Goal: Task Accomplishment & Management: Complete application form

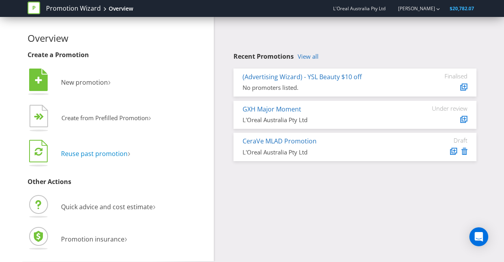
click at [99, 152] on span "Reuse past promotion" at bounding box center [94, 153] width 67 height 9
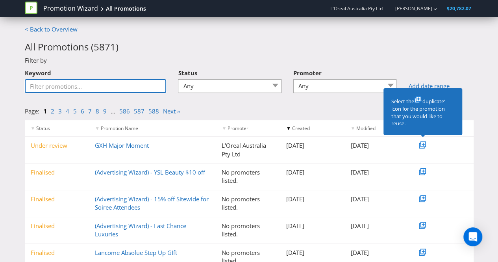
click at [139, 89] on input "Keyword" at bounding box center [96, 86] width 142 height 14
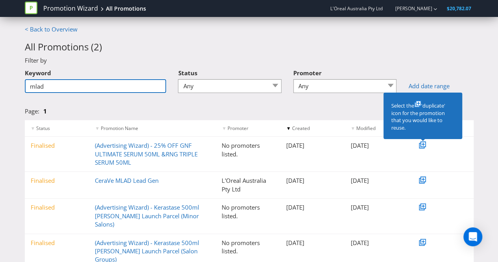
type input "MLAD"
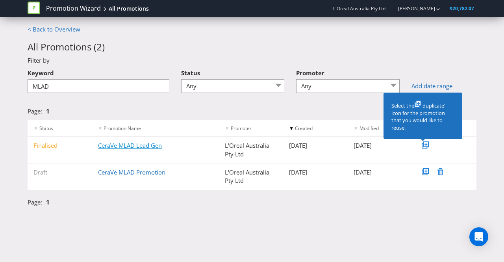
click at [109, 147] on link "CeraVe MLAD Lead Gen" at bounding box center [130, 145] width 64 height 8
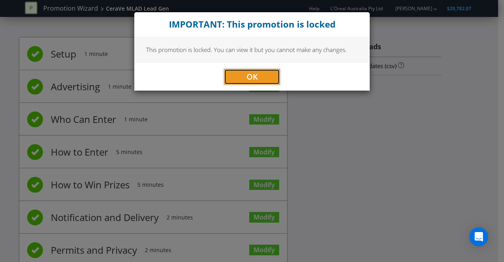
click at [262, 71] on button "OK" at bounding box center [252, 77] width 56 height 16
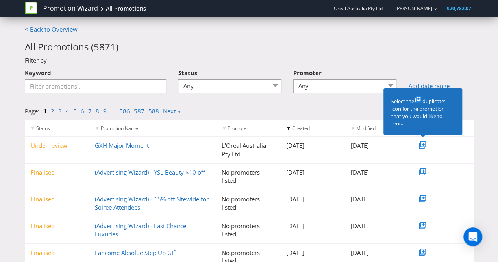
click at [421, 146] on icon at bounding box center [424, 144] width 6 height 6
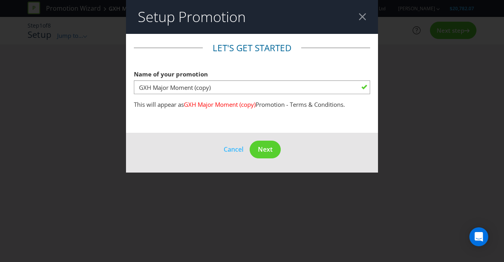
click at [364, 17] on div at bounding box center [362, 16] width 7 height 7
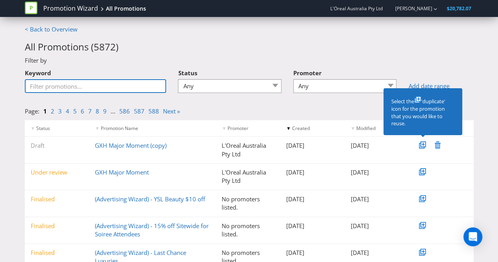
click at [94, 88] on input "Keyword" at bounding box center [96, 86] width 142 height 14
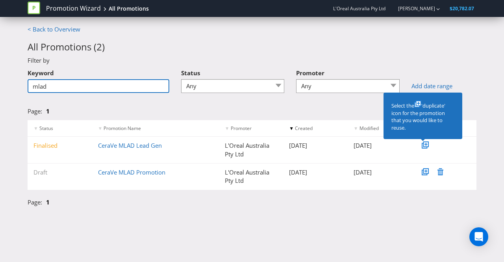
type input "MLAD"
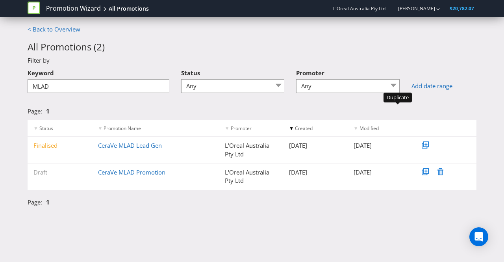
click at [427, 148] on icon at bounding box center [425, 146] width 6 height 6
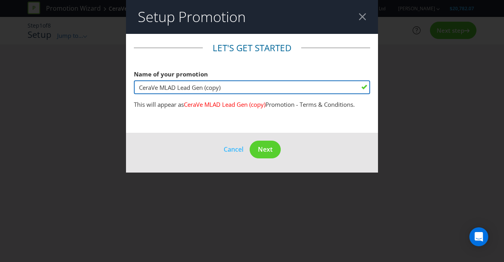
click at [176, 89] on input "CeraVe MLAD Lead Gen (copy)" at bounding box center [252, 87] width 236 height 14
click at [222, 89] on input "CeraVe CLAD Lead Gen (copy)" at bounding box center [252, 87] width 236 height 14
type input "CeraVe CLAD Lead Gen"
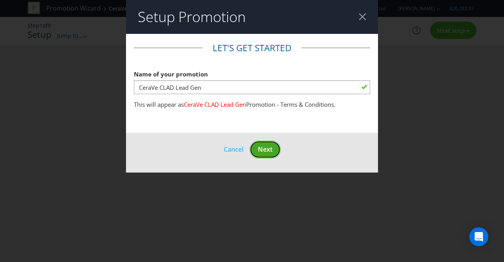
click at [263, 148] on span "Next" at bounding box center [265, 149] width 15 height 9
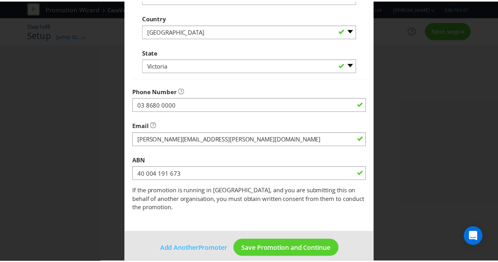
scroll to position [251, 0]
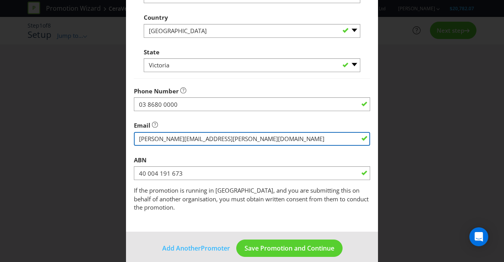
drag, startPoint x: 223, startPoint y: 137, endPoint x: 134, endPoint y: 133, distance: 88.7
click at [134, 133] on input "string" at bounding box center [252, 139] width 236 height 14
type input "[PERSON_NAME][EMAIL_ADDRESS][PERSON_NAME][DOMAIN_NAME]"
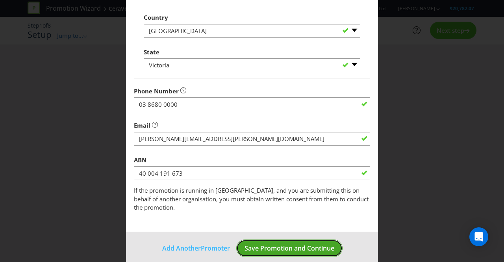
click at [277, 244] on span "Save Promotion and Continue" at bounding box center [290, 248] width 90 height 9
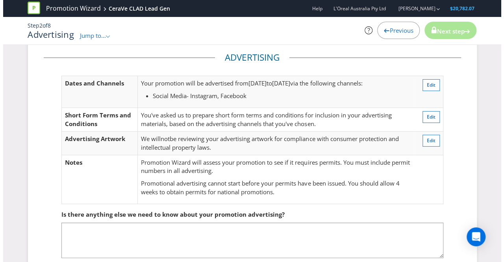
scroll to position [51, 0]
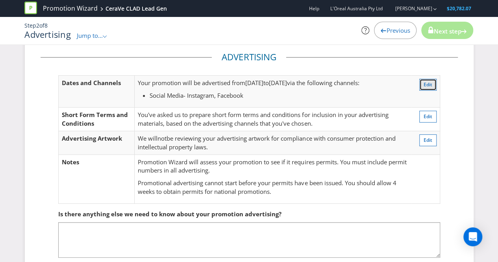
click at [425, 85] on span "Edit" at bounding box center [428, 84] width 9 height 7
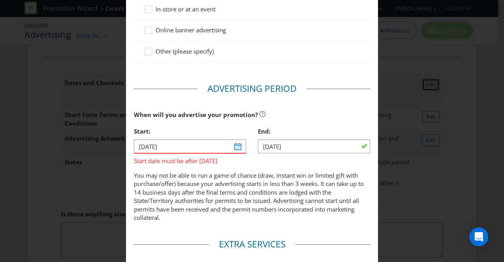
scroll to position [216, 0]
click at [462, 45] on div "Advertising Methods Advertising Methods How will your promotion be advertised? …" at bounding box center [252, 131] width 504 height 262
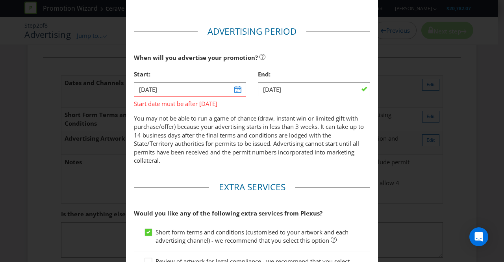
scroll to position [271, 0]
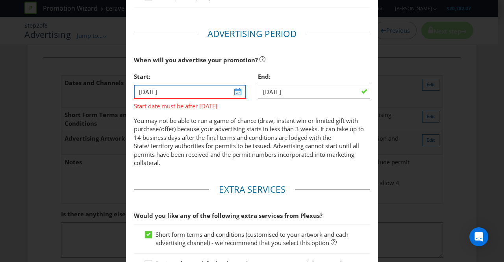
click at [234, 86] on input "[DATE]" at bounding box center [190, 92] width 112 height 14
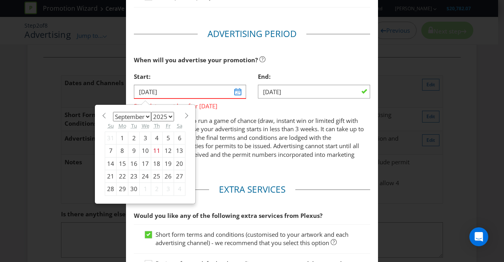
click at [184, 116] on span at bounding box center [187, 116] width 6 height 6
click at [185, 116] on span at bounding box center [187, 116] width 6 height 6
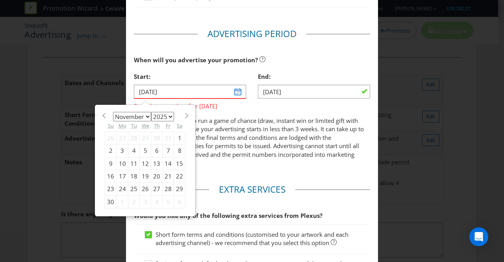
click at [105, 112] on section "January February March April May June July August September October November [D…" at bounding box center [145, 115] width 81 height 6
click at [103, 113] on span at bounding box center [104, 116] width 6 height 6
select select "9"
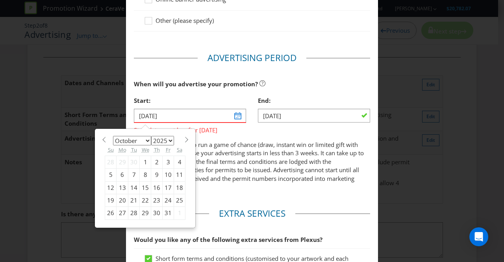
scroll to position [246, 0]
click at [260, 181] on p "You may not be able to run a game of chance (draw, instant win or limited gift …" at bounding box center [252, 166] width 236 height 51
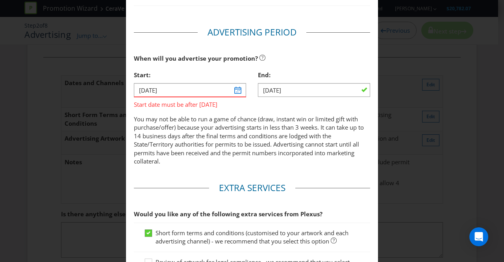
scroll to position [272, 0]
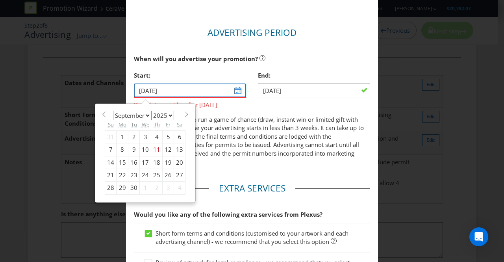
click at [235, 90] on input "[DATE]" at bounding box center [190, 90] width 112 height 14
click at [184, 115] on span at bounding box center [187, 114] width 6 height 6
select select "9"
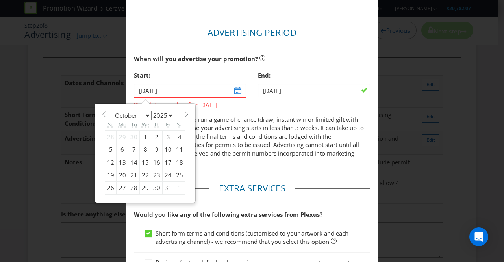
click at [142, 133] on div "1" at bounding box center [145, 136] width 11 height 13
type input "[DATE]"
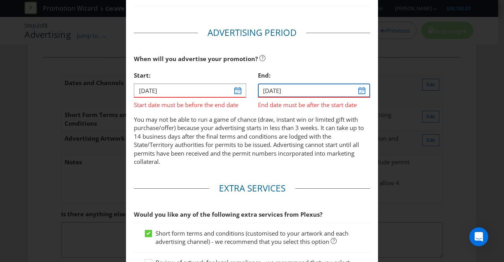
click at [359, 92] on input "[DATE]" at bounding box center [314, 90] width 112 height 14
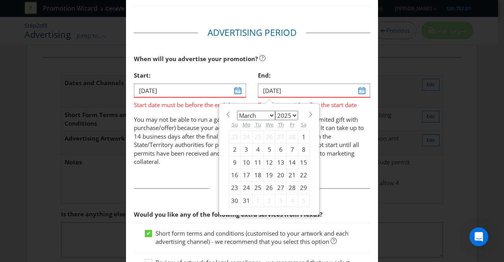
click at [308, 111] on span at bounding box center [311, 114] width 6 height 6
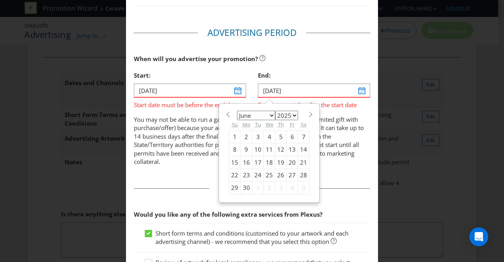
click at [308, 111] on span at bounding box center [311, 114] width 6 height 6
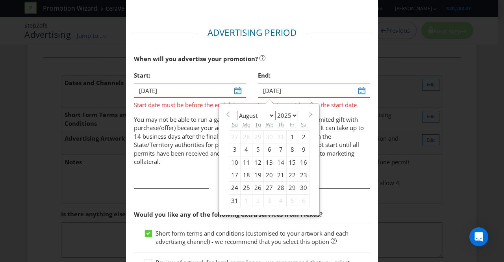
click at [308, 111] on span at bounding box center [311, 114] width 6 height 6
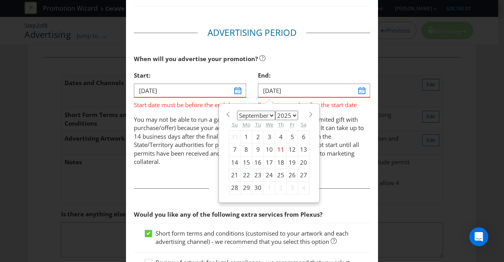
click at [308, 111] on span at bounding box center [311, 114] width 6 height 6
select select "9"
click at [231, 184] on div "26" at bounding box center [234, 188] width 11 height 13
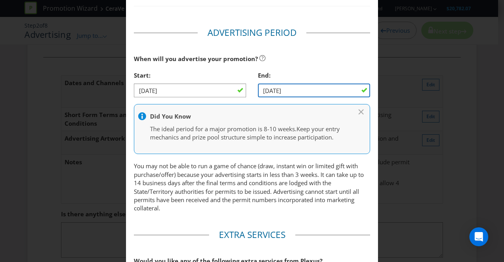
click at [317, 92] on input "[DATE]" at bounding box center [314, 90] width 112 height 14
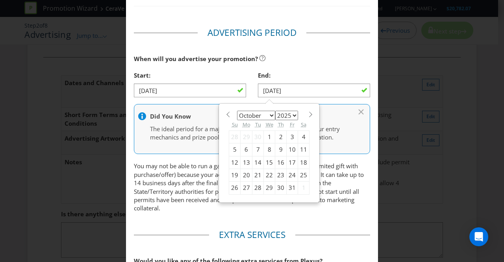
click at [287, 185] on div "31" at bounding box center [292, 188] width 11 height 13
type input "[DATE]"
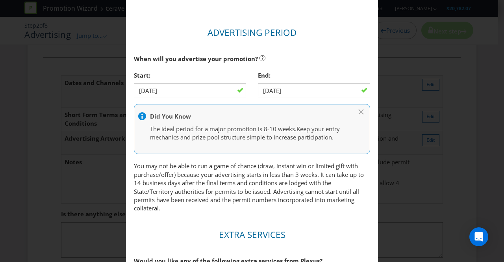
click at [258, 170] on p "You may not be able to run a game of chance (draw, instant win or limited gift …" at bounding box center [252, 187] width 236 height 51
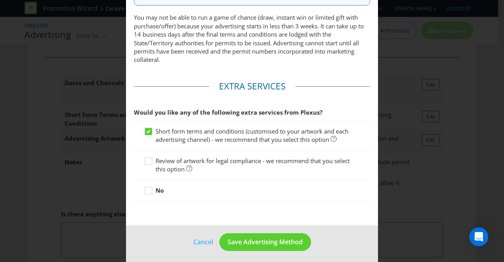
scroll to position [421, 0]
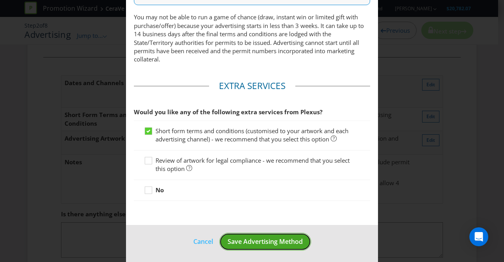
click at [257, 238] on span "Save Advertising Method" at bounding box center [265, 241] width 75 height 9
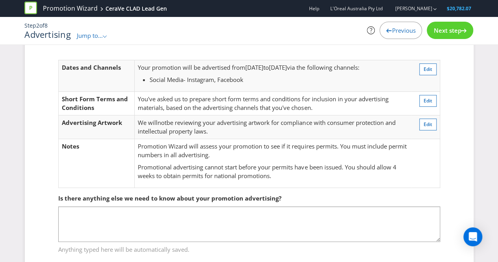
scroll to position [50, 0]
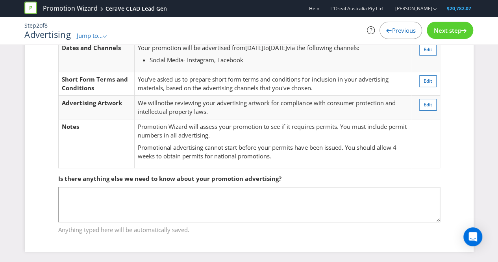
click at [457, 26] on div "Next step" at bounding box center [450, 30] width 46 height 17
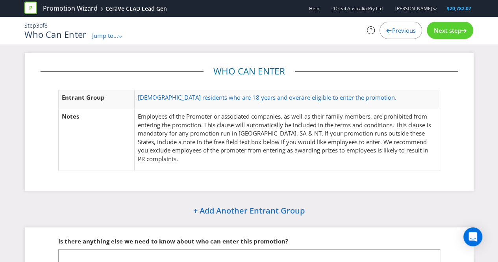
click at [438, 29] on span "Next step" at bounding box center [448, 30] width 28 height 8
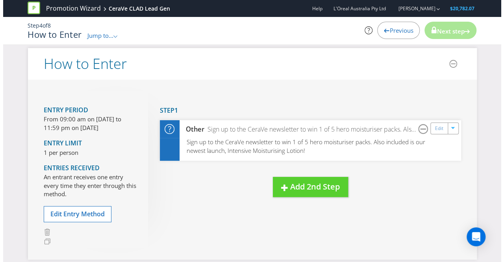
scroll to position [45, 0]
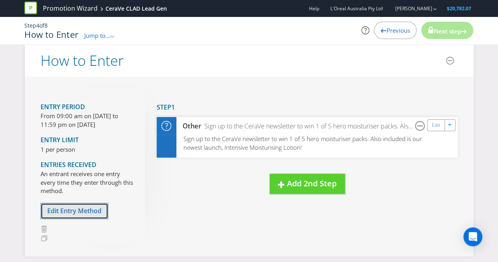
click at [89, 207] on span "Edit Entry Method" at bounding box center [74, 210] width 54 height 9
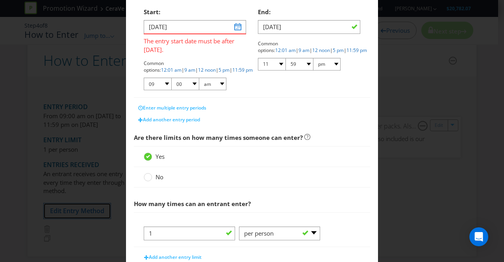
scroll to position [170, 0]
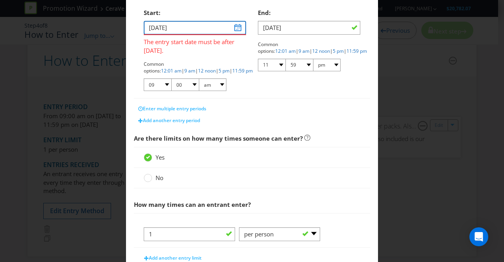
click at [235, 28] on input "[DATE]" at bounding box center [195, 28] width 102 height 14
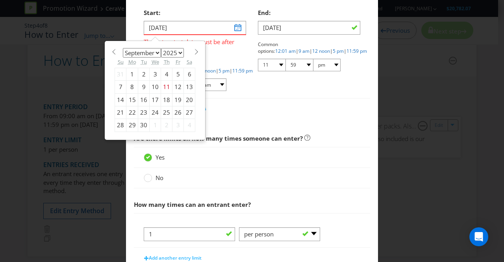
click at [194, 53] on span at bounding box center [196, 52] width 6 height 6
select select "9"
click at [154, 73] on div "1" at bounding box center [155, 74] width 11 height 13
type input "[DATE]"
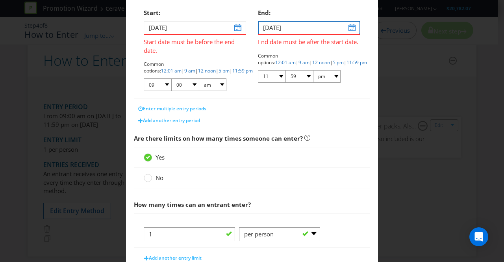
click at [347, 31] on input "[DATE]" at bounding box center [309, 28] width 102 height 14
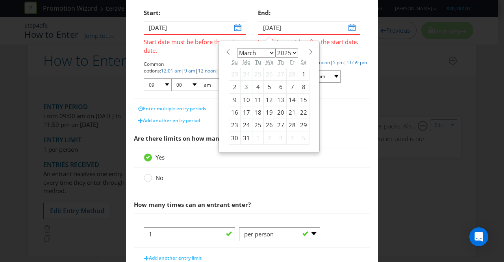
click at [308, 52] on span at bounding box center [311, 52] width 6 height 6
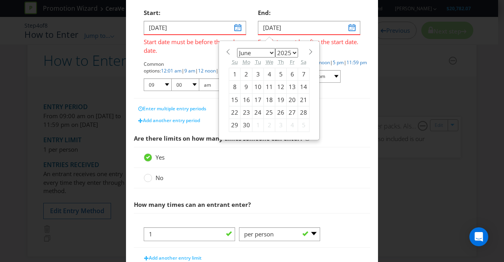
click at [308, 52] on span at bounding box center [311, 52] width 6 height 6
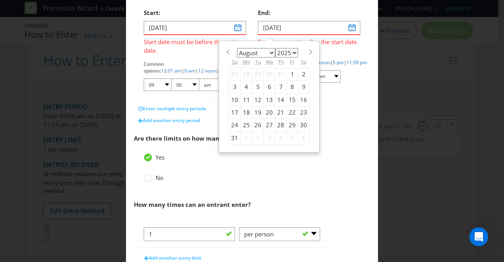
click at [308, 52] on span at bounding box center [311, 52] width 6 height 6
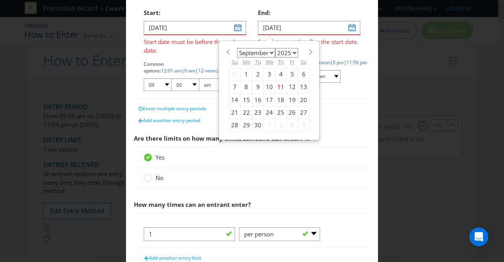
click at [308, 52] on span at bounding box center [311, 52] width 6 height 6
select select "9"
click at [287, 122] on div "31" at bounding box center [292, 125] width 11 height 13
type input "[DATE]"
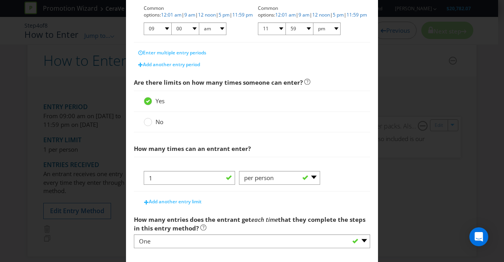
scroll to position [244, 0]
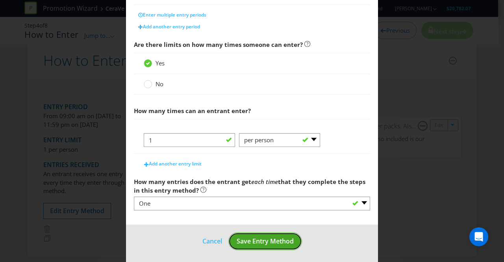
click at [249, 239] on span "Save Entry Method" at bounding box center [265, 241] width 57 height 9
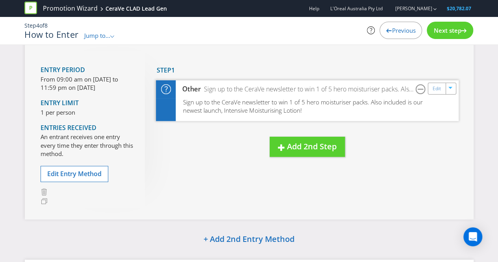
click at [389, 99] on span "Sign up to the CeraVe newsletter to win 1 of 5 hero moisturiser packs. Also inc…" at bounding box center [303, 106] width 240 height 17
click at [433, 90] on link "Edit" at bounding box center [436, 88] width 8 height 9
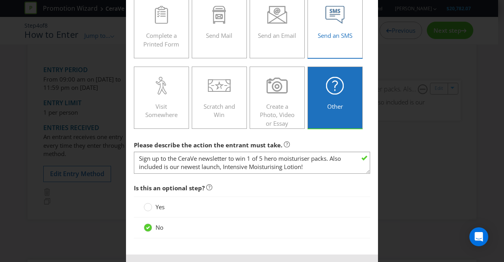
scroll to position [130, 0]
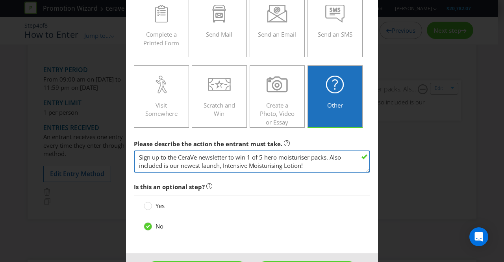
drag, startPoint x: 326, startPoint y: 157, endPoint x: 264, endPoint y: 158, distance: 61.8
click at [264, 158] on textarea "Sign up to the CeraVe newsletter to win 1 of 5 hero moisturiser packs. Also inc…" at bounding box center [252, 161] width 236 height 22
click at [157, 165] on textarea "Sign up to the CeraVe newsletter to win 1 of 5 hero moisturiser packs. Also inc…" at bounding box center [252, 161] width 236 height 22
click at [160, 165] on textarea "Sign up to the CeraVe newsletter to win 1 of 5 hero moisturiser packs. Also inc…" at bounding box center [252, 161] width 236 height 22
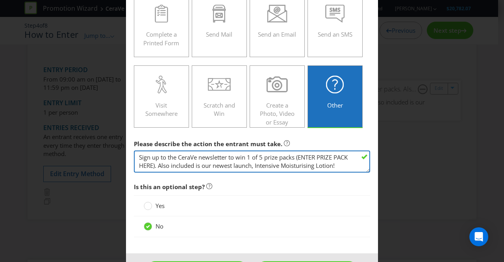
drag, startPoint x: 160, startPoint y: 165, endPoint x: 172, endPoint y: 160, distance: 13.5
click at [172, 160] on textarea "Sign up to the CeraVe newsletter to win 1 of 5 hero moisturiser packs. Also inc…" at bounding box center [252, 161] width 236 height 22
type textarea "Sign up to the CeraVe newsletter to win 1 of 5 prize packs (ENTER PRIZE PACK HE…"
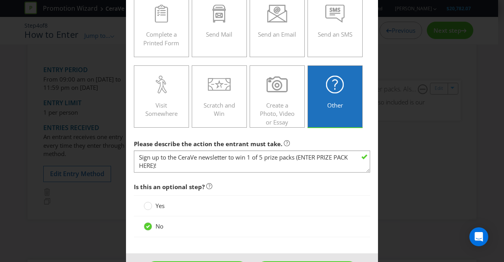
click at [238, 180] on span "Is this an optional step?" at bounding box center [252, 187] width 236 height 16
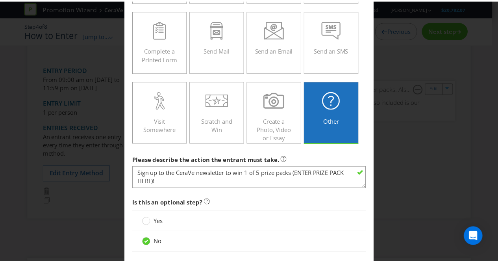
scroll to position [158, 0]
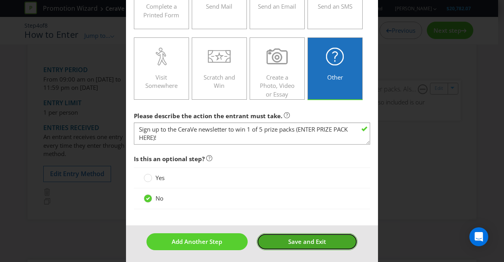
click at [278, 238] on button "Save and Exit" at bounding box center [307, 241] width 101 height 17
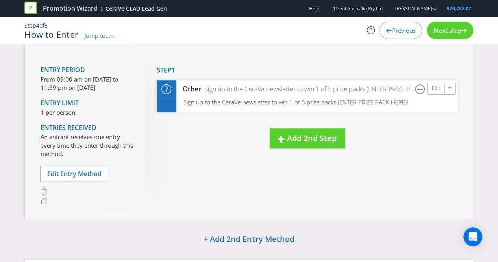
click at [453, 34] on span "Next step" at bounding box center [448, 30] width 28 height 8
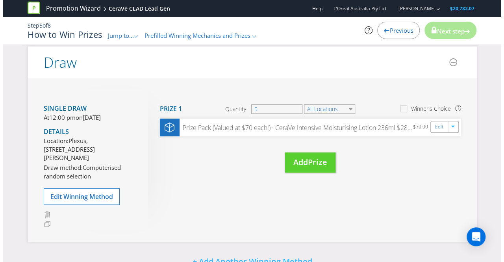
scroll to position [119, 0]
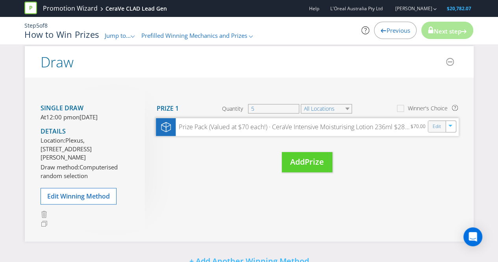
click at [432, 126] on div "Edit" at bounding box center [437, 126] width 18 height 11
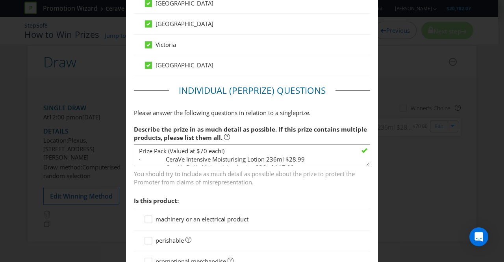
scroll to position [533, 0]
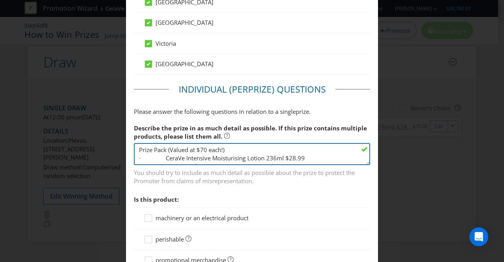
click at [269, 153] on textarea "Prize Pack (Valued at $70 each!) · CeraVe Intensive Moisturising Lotion 236ml $…" at bounding box center [252, 154] width 236 height 22
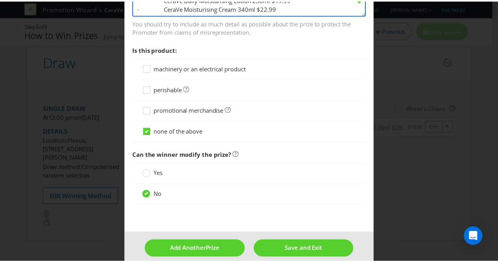
scroll to position [688, 0]
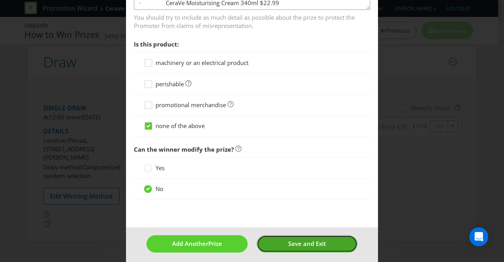
click at [274, 239] on button "Save and Exit" at bounding box center [307, 243] width 101 height 17
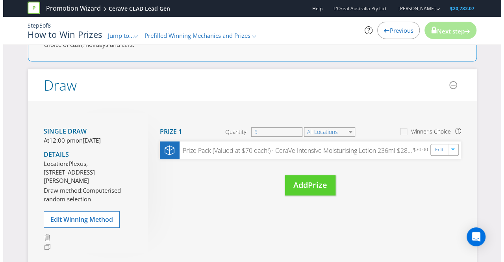
scroll to position [96, 0]
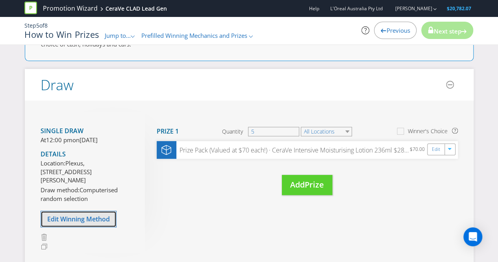
click at [87, 227] on button "Edit Winning Method" at bounding box center [79, 219] width 76 height 17
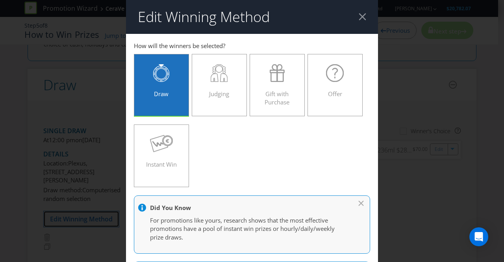
scroll to position [500, 0]
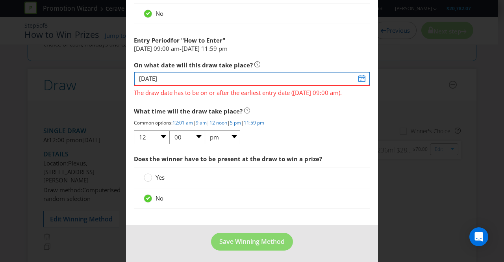
click at [357, 74] on input "[DATE]" at bounding box center [252, 79] width 236 height 14
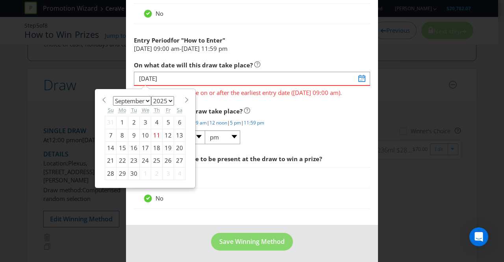
click at [182, 95] on div "January February March April May June July August September October November [D…" at bounding box center [145, 138] width 89 height 91
click at [184, 97] on span at bounding box center [187, 100] width 6 height 6
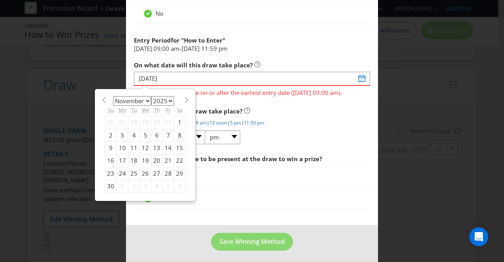
click at [184, 97] on span at bounding box center [187, 100] width 6 height 6
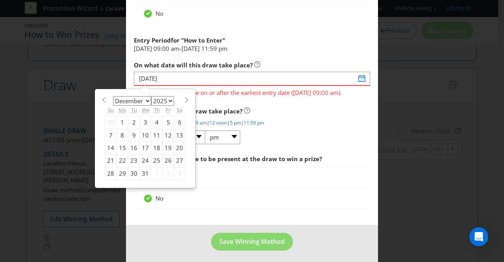
click at [102, 98] on span at bounding box center [104, 100] width 6 height 6
select select "10"
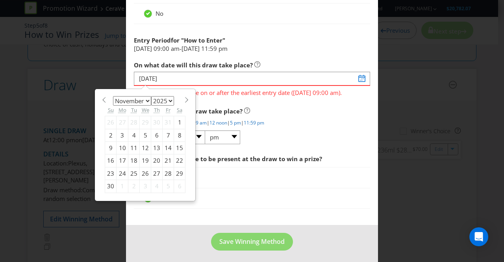
click at [176, 119] on div "1" at bounding box center [179, 122] width 11 height 13
type input "[DATE]"
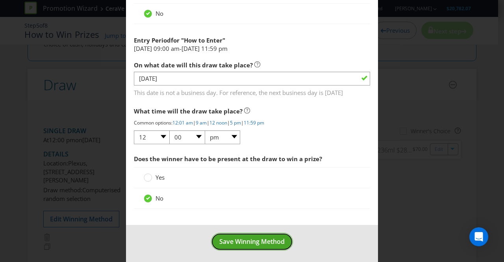
click at [230, 237] on span "Save Winning Method" at bounding box center [251, 241] width 65 height 9
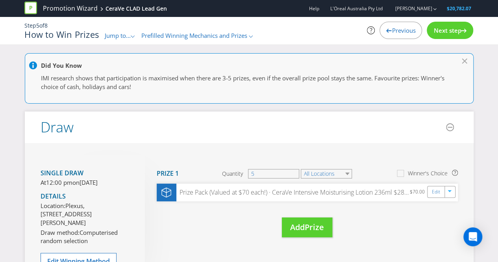
click at [449, 29] on span "Next step" at bounding box center [448, 30] width 28 height 8
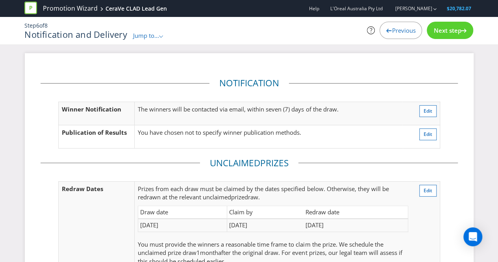
click at [453, 26] on span "Next step" at bounding box center [448, 30] width 28 height 8
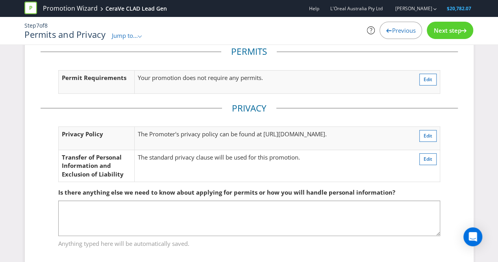
scroll to position [34, 0]
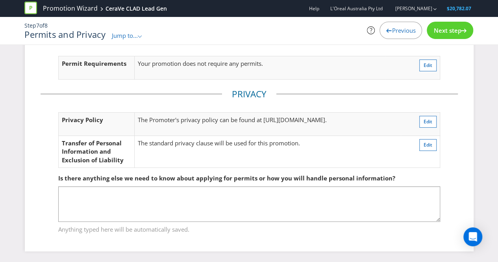
click at [454, 33] on span "Next step" at bounding box center [448, 30] width 28 height 8
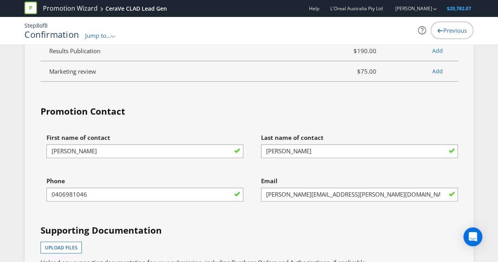
scroll to position [1998, 0]
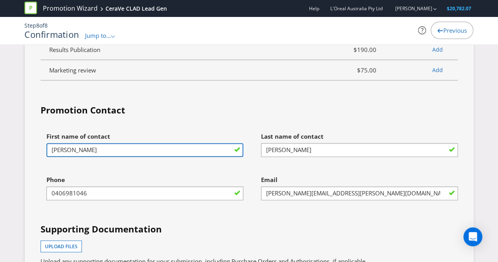
drag, startPoint x: 138, startPoint y: 139, endPoint x: 11, endPoint y: 136, distance: 127.2
type input "[PERSON_NAME]"
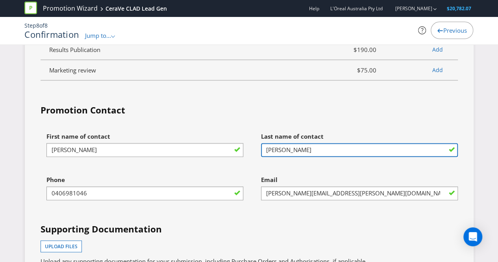
drag, startPoint x: 288, startPoint y: 140, endPoint x: 234, endPoint y: 147, distance: 54.9
click at [234, 147] on div "First name of contact [PERSON_NAME] Last name of contact [PERSON_NAME] Phone [P…" at bounding box center [249, 237] width 429 height 219
type input "Gaunt"
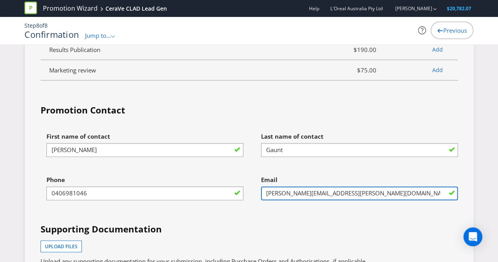
drag, startPoint x: 345, startPoint y: 183, endPoint x: 261, endPoint y: 189, distance: 83.3
click at [261, 189] on input "[PERSON_NAME][EMAIL_ADDRESS][PERSON_NAME][DOMAIN_NAME]" at bounding box center [359, 193] width 197 height 14
type input "[PERSON_NAME][EMAIL_ADDRESS][PERSON_NAME][DOMAIN_NAME]"
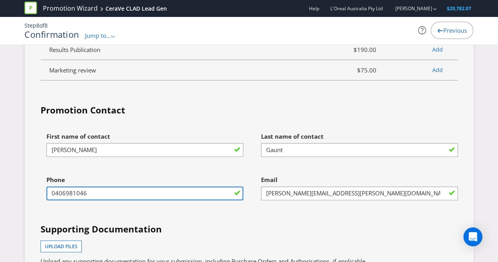
drag, startPoint x: 158, startPoint y: 184, endPoint x: 44, endPoint y: 180, distance: 114.3
click at [44, 180] on div "Phone [PHONE_NUMBER]" at bounding box center [142, 193] width 215 height 43
type input "0423674194"
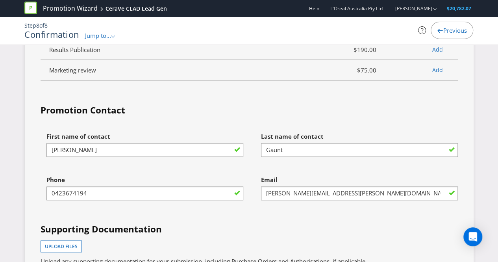
click at [39, 195] on div "Phone [PHONE_NUMBER]" at bounding box center [142, 193] width 215 height 43
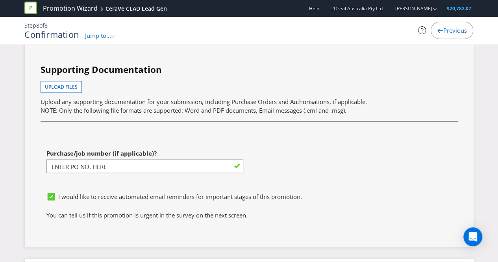
scroll to position [2348, 0]
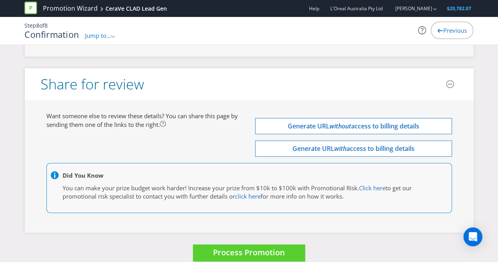
click at [32, 5] on icon at bounding box center [30, 8] width 13 height 13
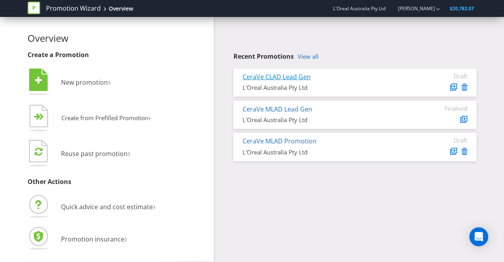
click at [269, 76] on link "CeraVe CLAD Lead Gen" at bounding box center [277, 76] width 68 height 9
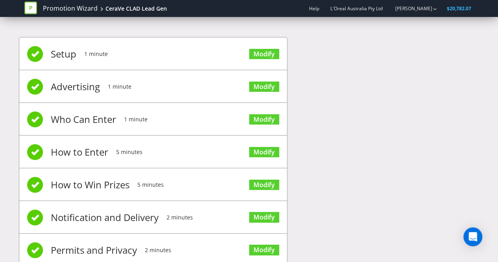
click at [343, 232] on div "Setup 1 minute Modify Advertising 1 minute Modify Who Can Enter 1 minute Modify…" at bounding box center [249, 172] width 461 height 294
click at [142, 7] on div "CeraVe CLAD Lead Gen" at bounding box center [136, 9] width 61 height 8
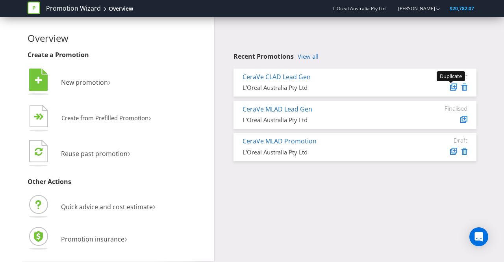
click at [451, 87] on icon at bounding box center [453, 87] width 4 height 4
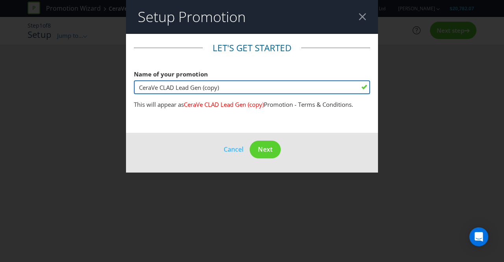
click at [172, 86] on input "CeraVe CLAD Lead Gen (copy)" at bounding box center [252, 87] width 236 height 14
click at [225, 92] on input "CeraVe SPF50 Lead Gen (copy)" at bounding box center [252, 87] width 236 height 14
type input "CeraVe SPF50 Lead Gen"
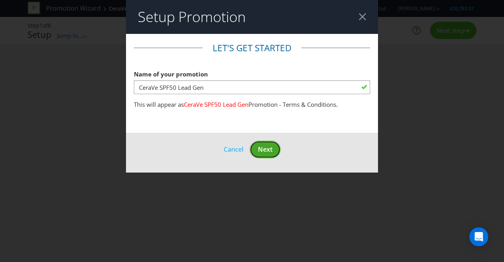
click at [270, 150] on span "Next" at bounding box center [265, 149] width 15 height 9
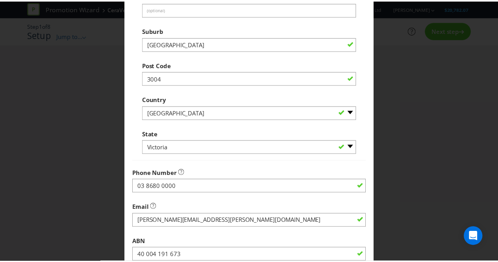
scroll to position [251, 0]
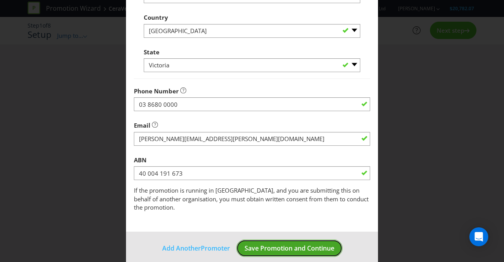
click at [263, 244] on span "Save Promotion and Continue" at bounding box center [290, 248] width 90 height 9
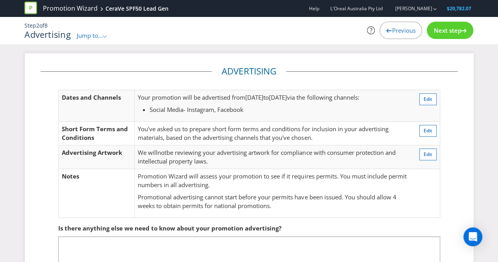
click at [447, 35] on div "Next step" at bounding box center [450, 30] width 46 height 17
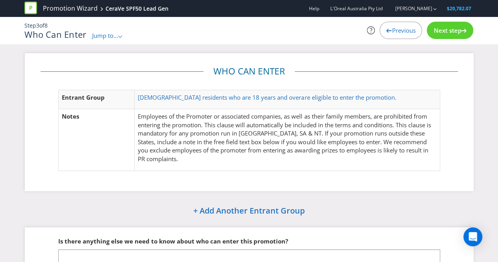
click at [447, 35] on div "Next step" at bounding box center [450, 30] width 46 height 17
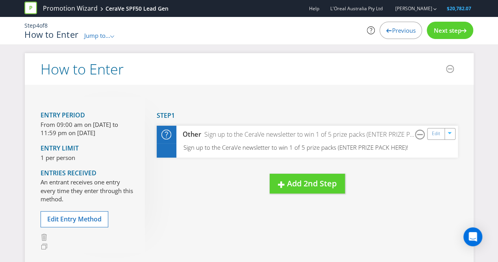
click at [447, 35] on div "Next step" at bounding box center [450, 30] width 46 height 17
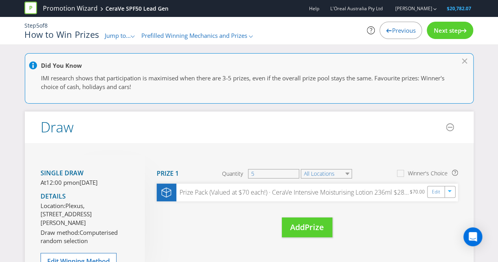
click at [447, 35] on div "Next step" at bounding box center [450, 30] width 46 height 17
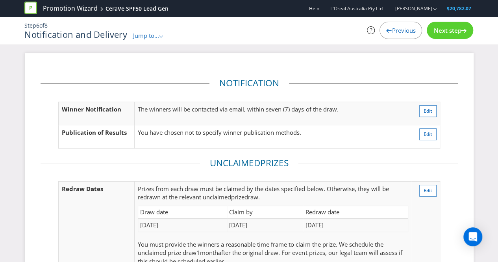
click at [447, 35] on div "Next step" at bounding box center [450, 30] width 46 height 17
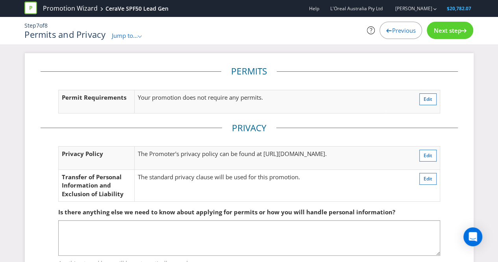
click at [447, 35] on div "Next step" at bounding box center [450, 30] width 46 height 17
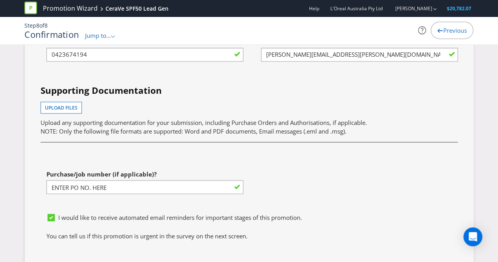
scroll to position [2135, 0]
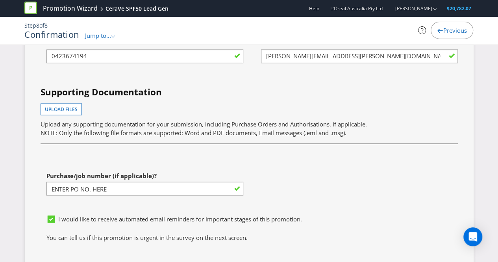
click at [98, 40] on div "Step 8 of 8 Confirmation Jump to... .st0{fill-rule:evenodd;clip-rule:evenodd;} …" at bounding box center [249, 31] width 461 height 28
click at [100, 37] on span "Jump to..." at bounding box center [98, 36] width 26 height 8
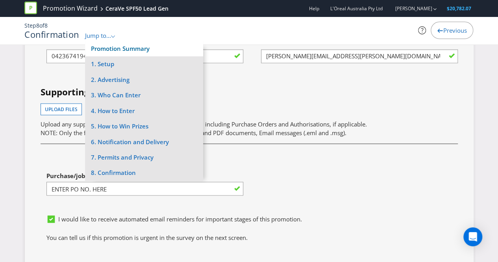
click at [104, 47] on link "Promotion Summary" at bounding box center [120, 49] width 59 height 8
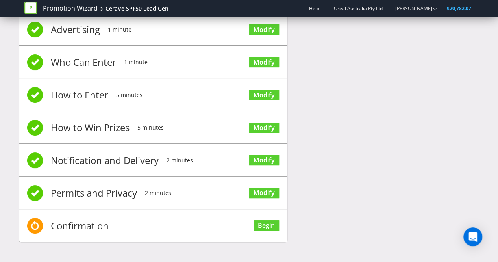
scroll to position [54, 0]
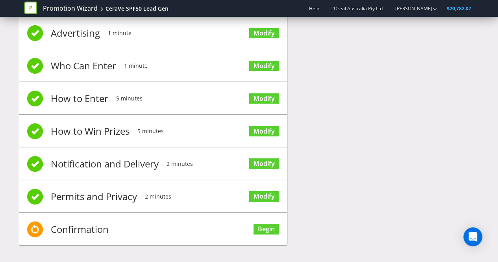
click at [451, 127] on div "Setup 1 minute Modify Advertising 1 minute Modify Who Can Enter 1 minute Modify…" at bounding box center [249, 119] width 461 height 294
